Goal: Find specific page/section

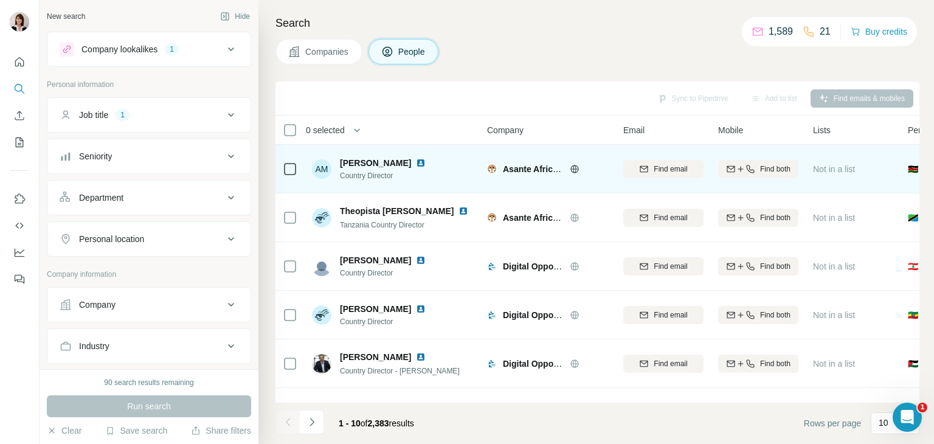
click at [423, 160] on img at bounding box center [421, 163] width 10 height 10
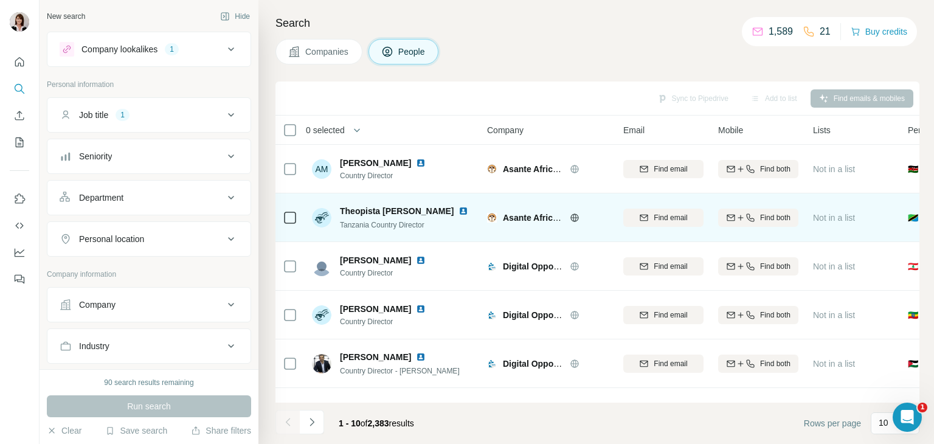
click at [458, 213] on img at bounding box center [463, 211] width 10 height 10
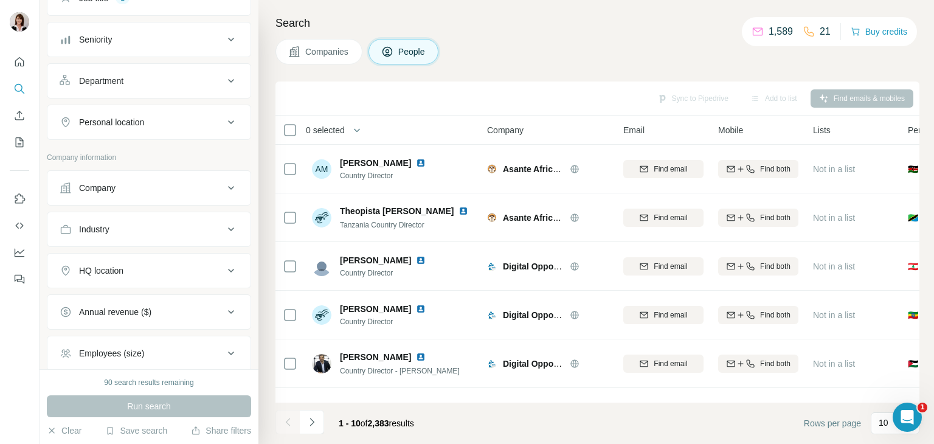
scroll to position [122, 0]
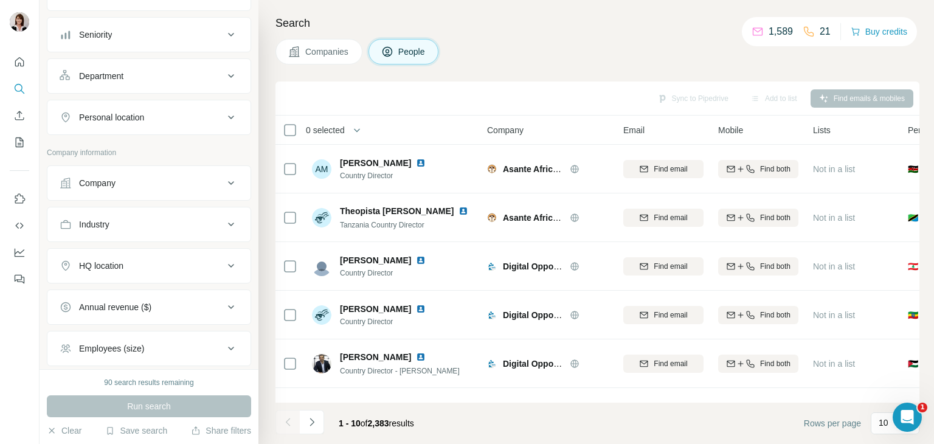
click at [228, 181] on icon at bounding box center [231, 183] width 6 height 4
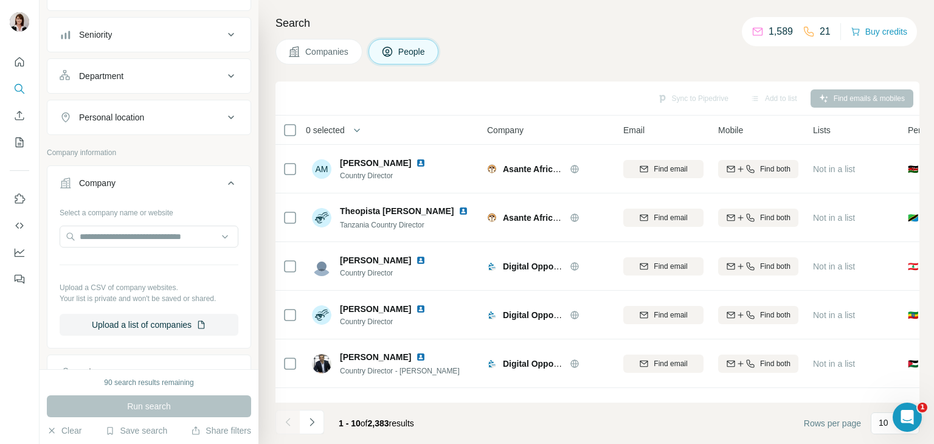
click at [224, 181] on icon at bounding box center [231, 183] width 15 height 15
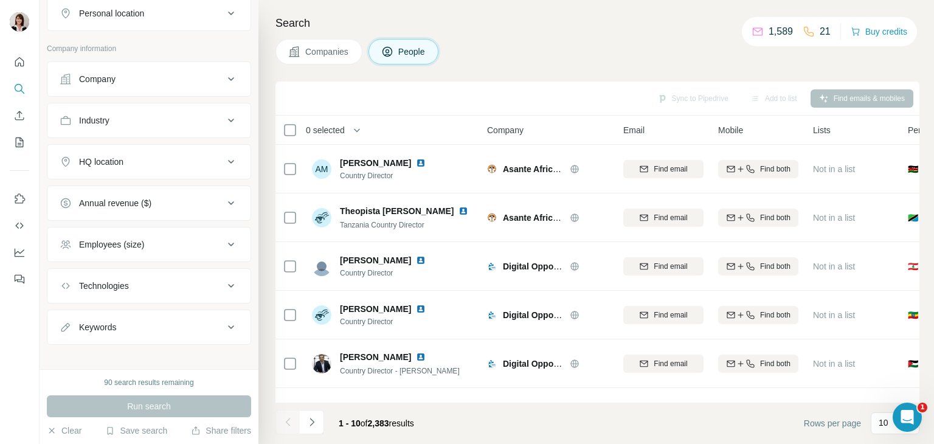
scroll to position [232, 0]
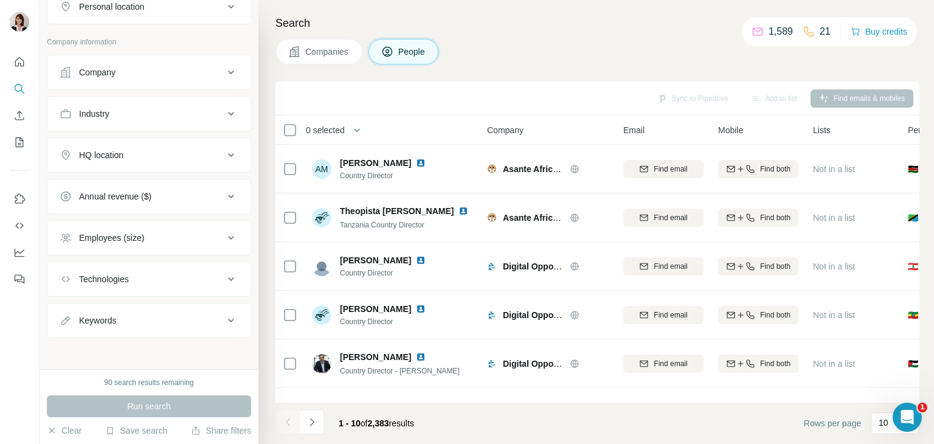
click at [224, 272] on icon at bounding box center [231, 279] width 15 height 15
click at [224, 193] on icon at bounding box center [231, 196] width 15 height 15
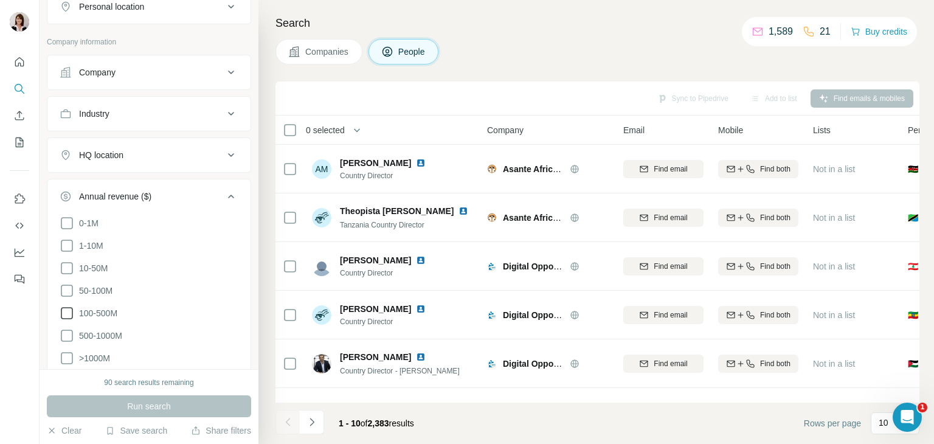
click at [66, 308] on icon at bounding box center [67, 313] width 15 height 15
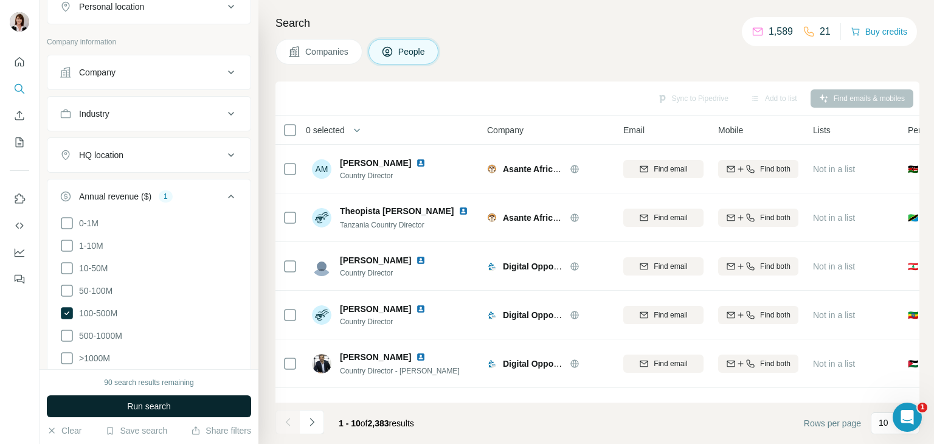
click at [152, 402] on span "Run search" at bounding box center [149, 406] width 44 height 12
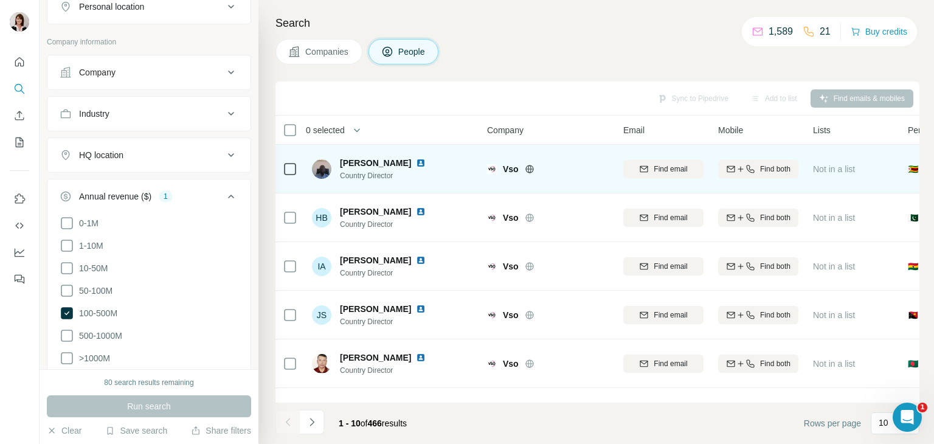
click at [425, 162] on img at bounding box center [421, 163] width 10 height 10
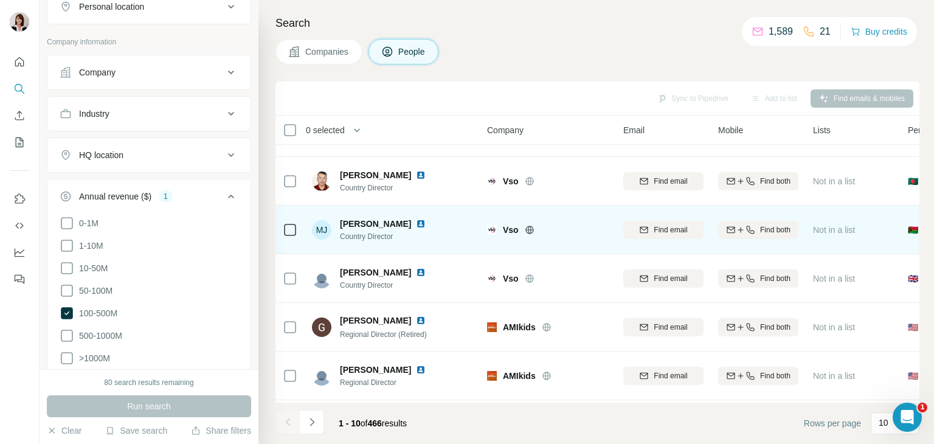
scroll to position [235, 0]
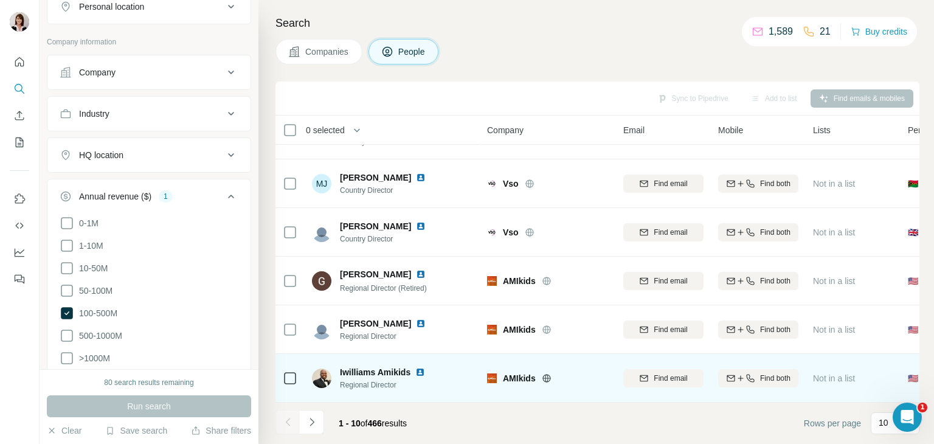
click at [419, 367] on img at bounding box center [420, 372] width 10 height 10
